Goal: Information Seeking & Learning: Learn about a topic

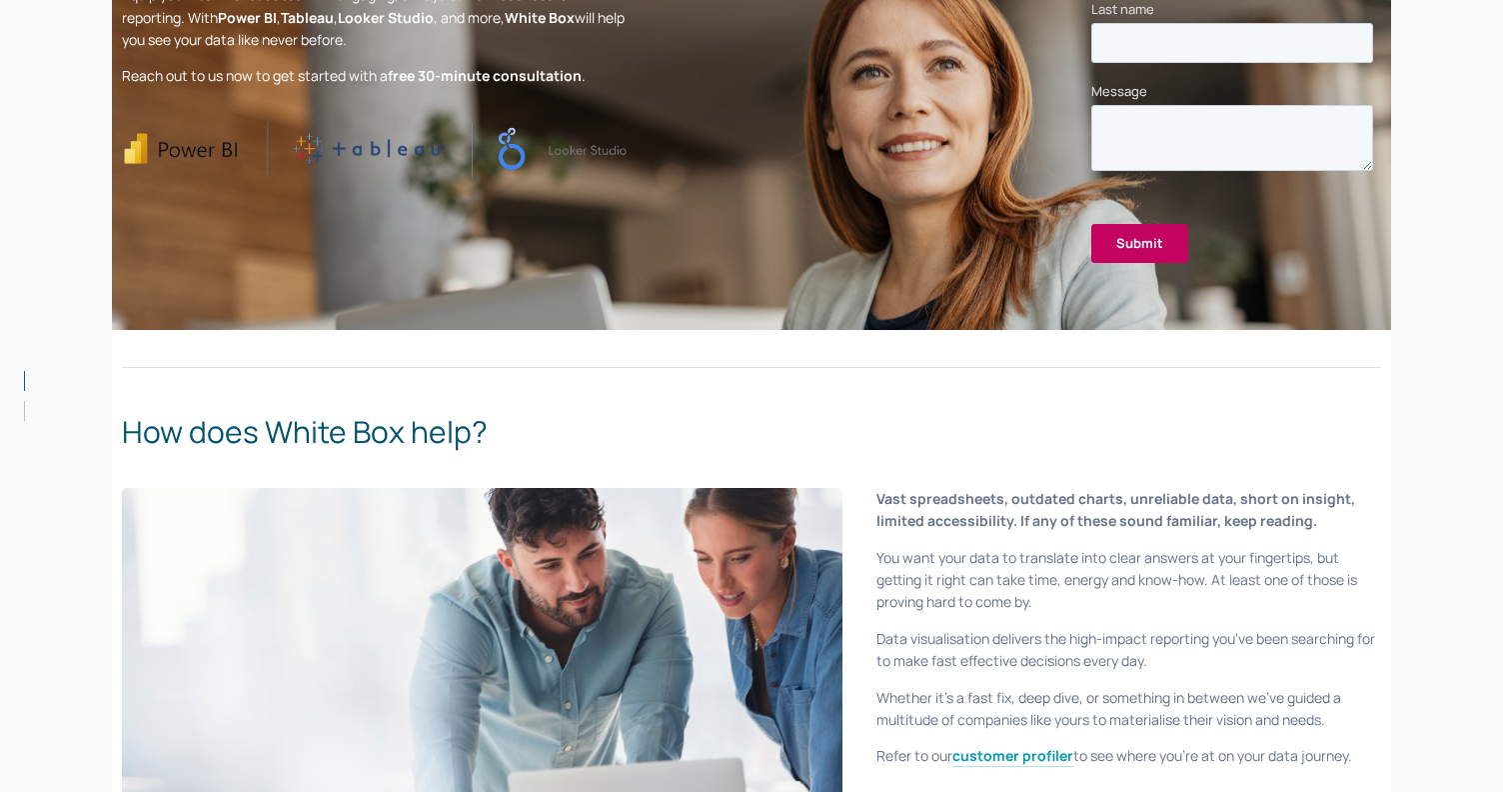
scroll to position [306, 0]
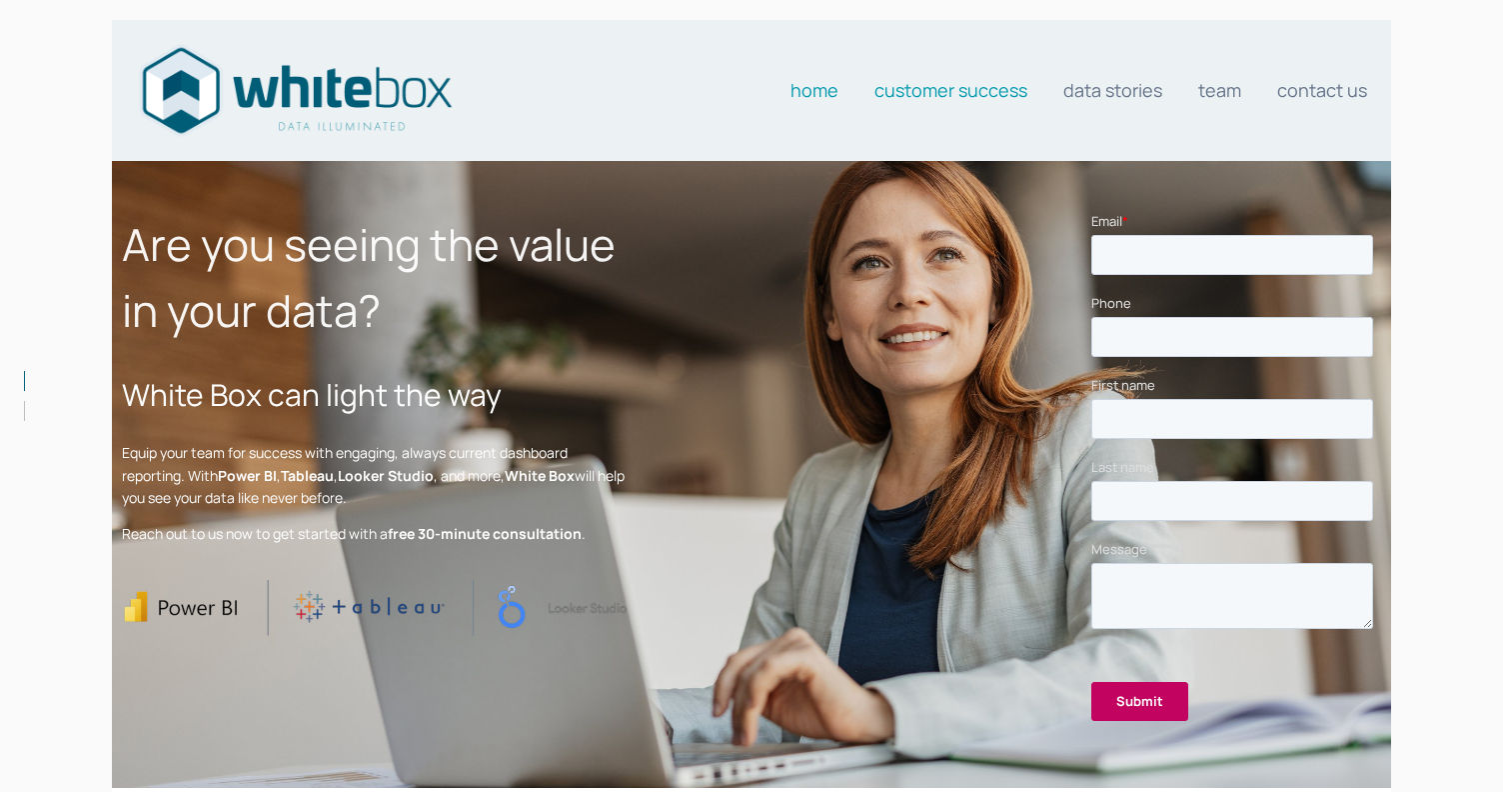
click at [941, 92] on link "Customer Success" at bounding box center [951, 90] width 153 height 40
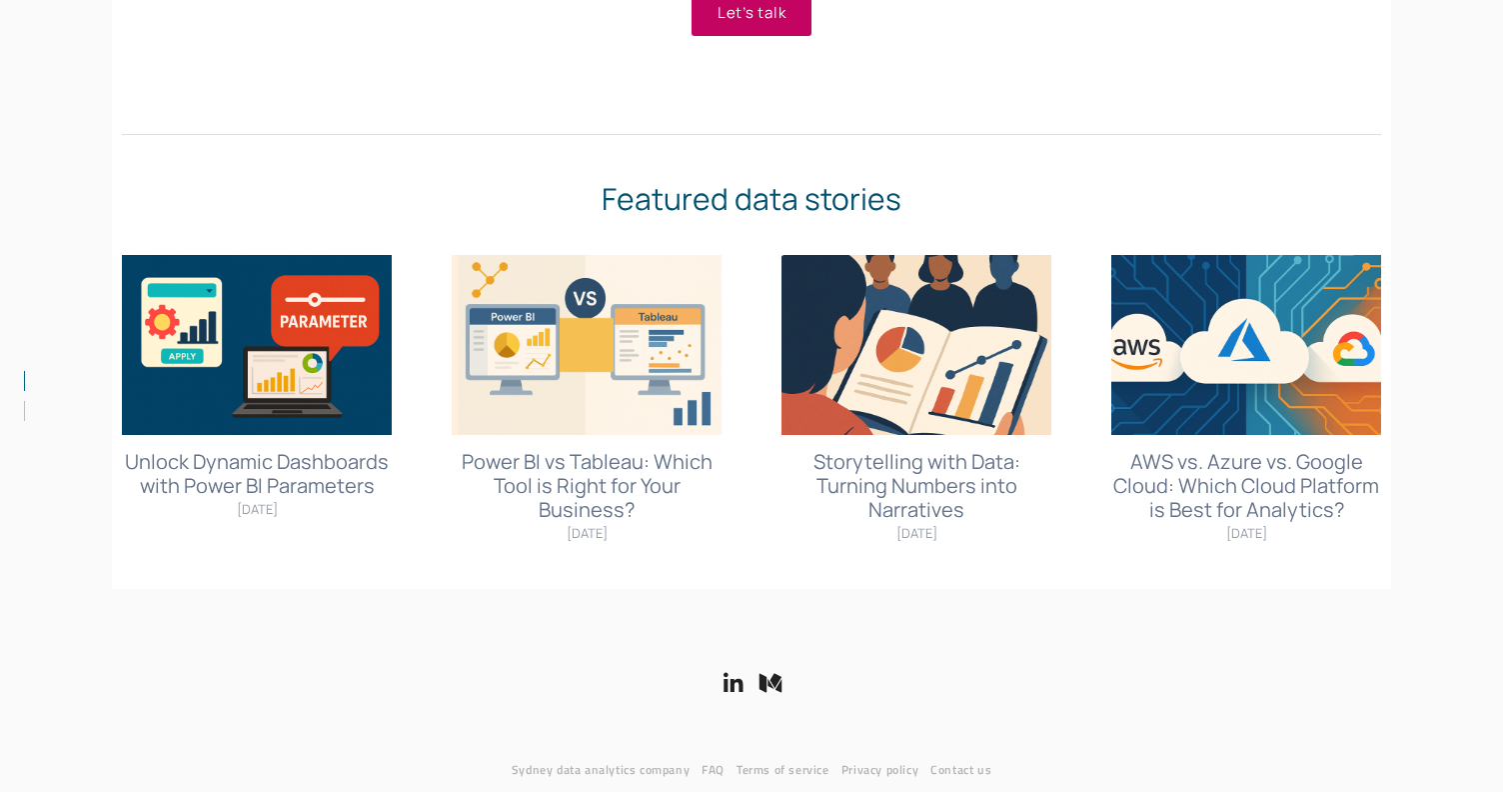
scroll to position [1030, 0]
